Goal: Navigation & Orientation: Find specific page/section

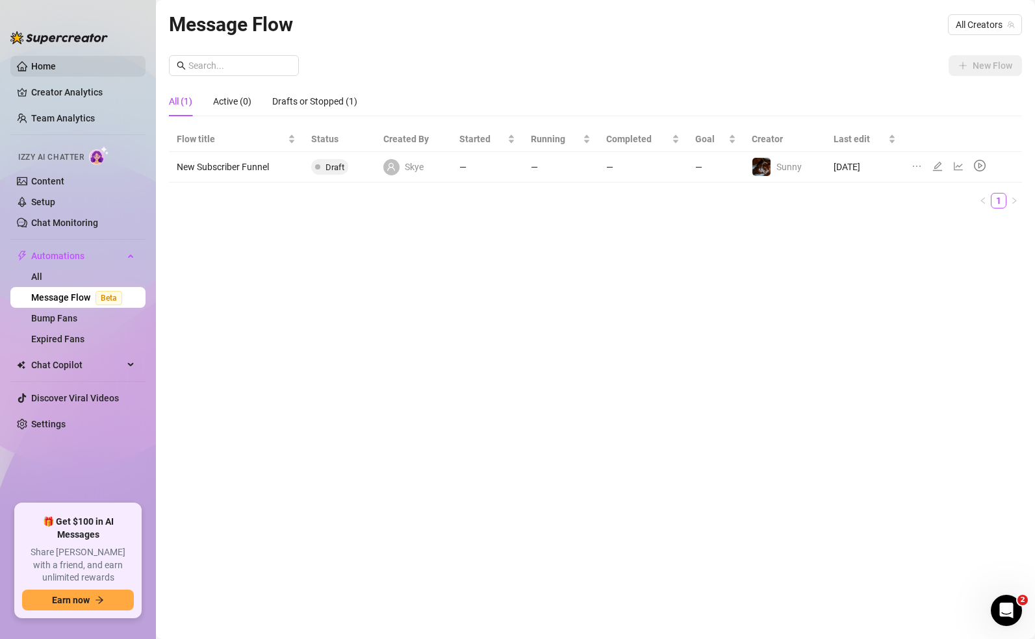
click at [56, 70] on link "Home" at bounding box center [43, 66] width 25 height 10
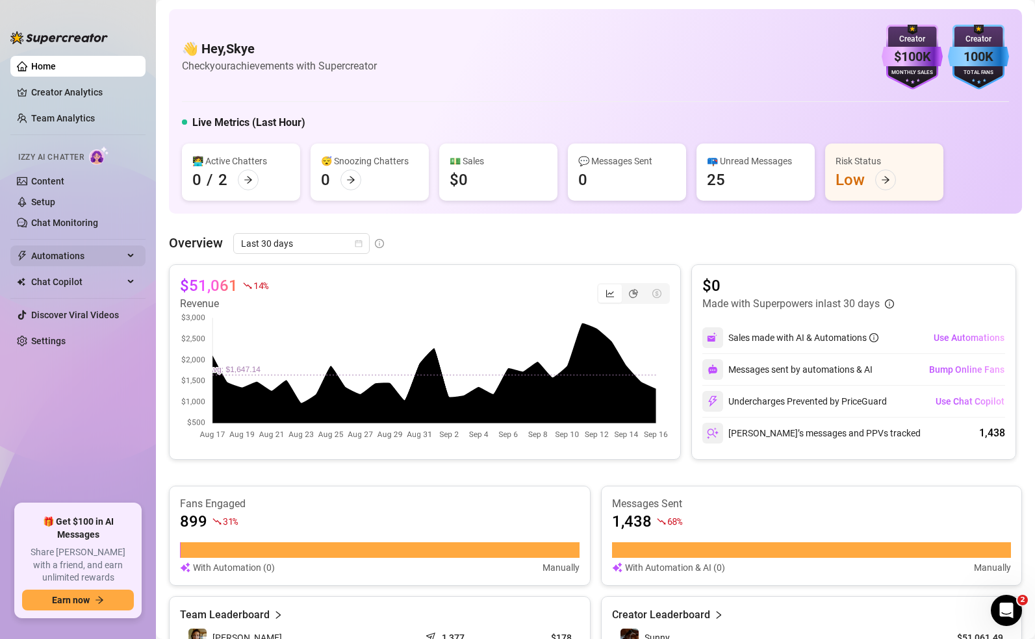
click at [135, 252] on div "Automations" at bounding box center [77, 256] width 135 height 21
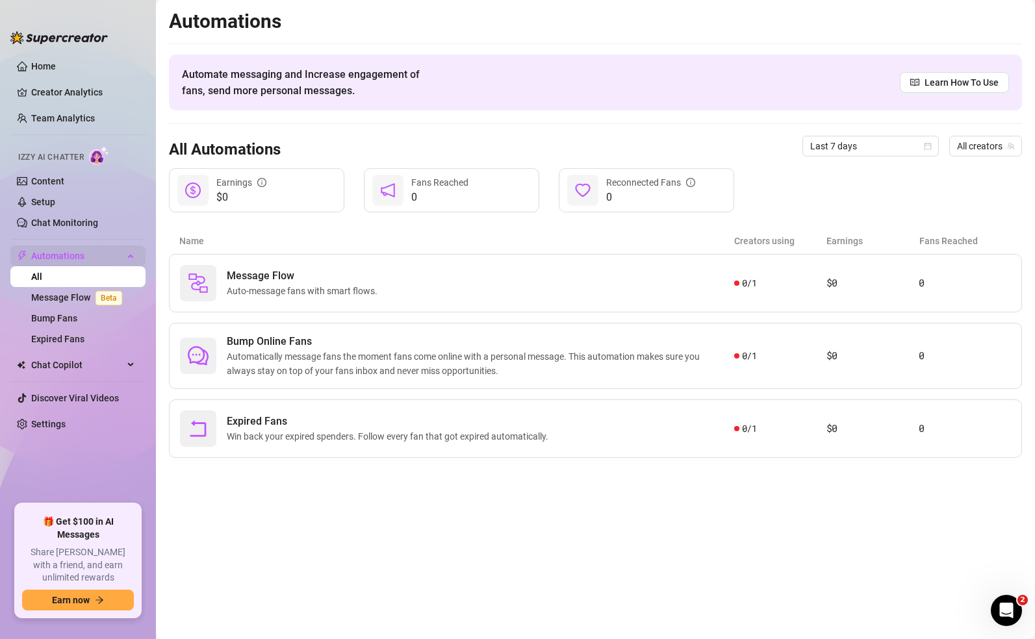
click at [135, 254] on div "Automations" at bounding box center [77, 256] width 135 height 21
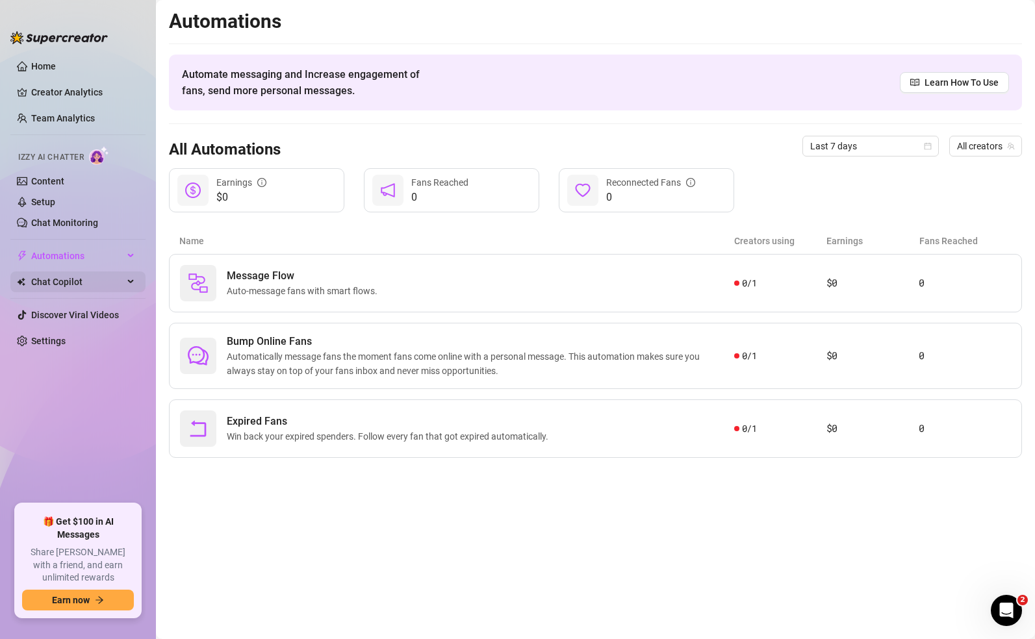
click at [135, 283] on div "Chat Copilot" at bounding box center [77, 282] width 135 height 21
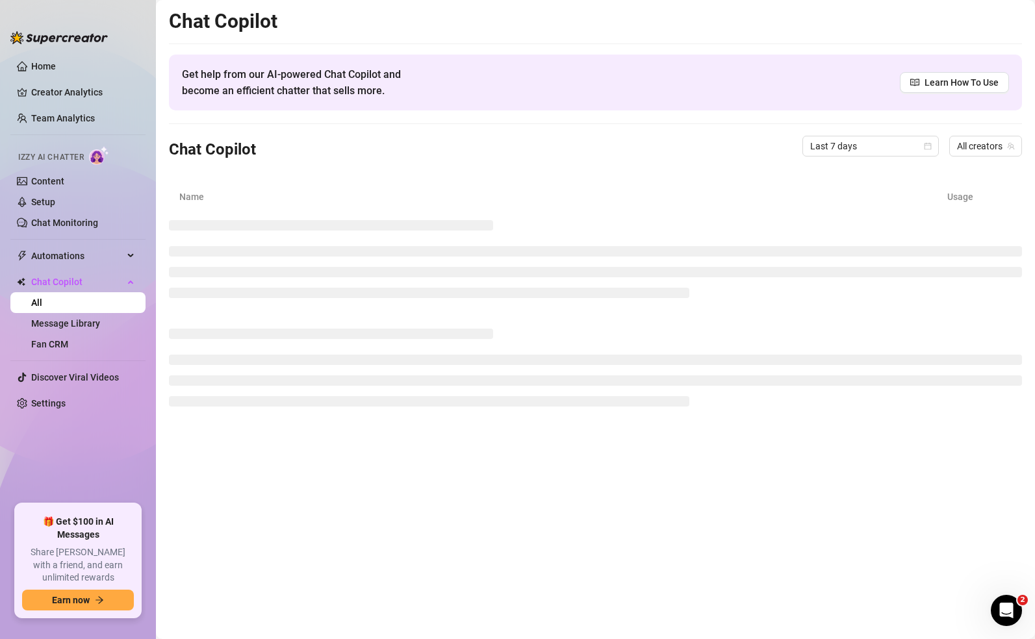
click at [42, 308] on link "All" at bounding box center [36, 303] width 11 height 10
click at [88, 322] on link "Message Library" at bounding box center [65, 323] width 69 height 10
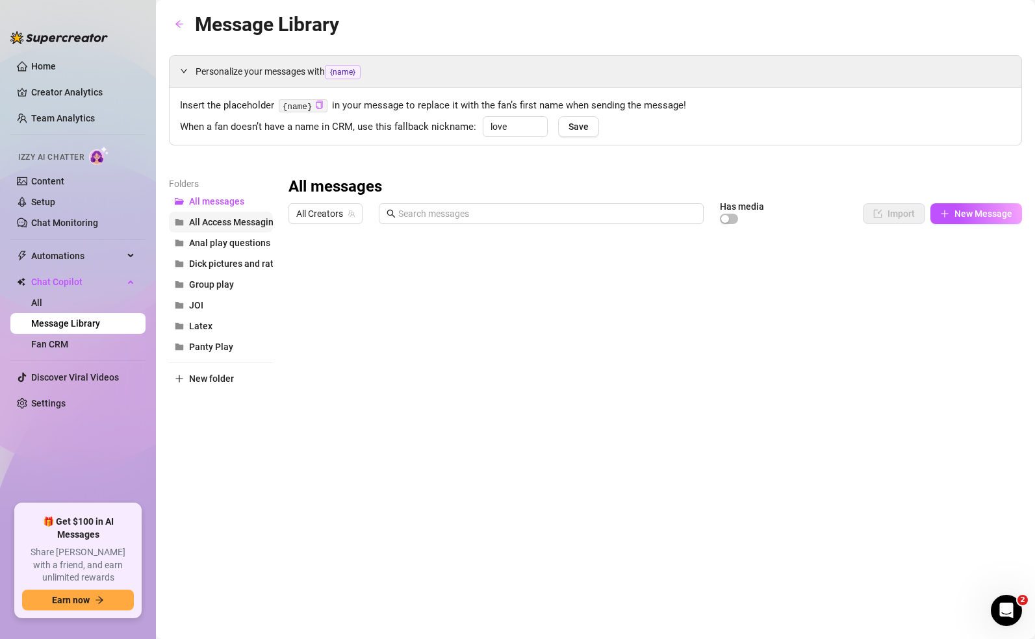
click at [236, 221] on span "All Access Messaging" at bounding box center [234, 222] width 90 height 10
click at [491, 322] on div at bounding box center [656, 375] width 734 height 290
click at [825, 320] on div at bounding box center [656, 375] width 734 height 290
